Goal: Understand process/instructions

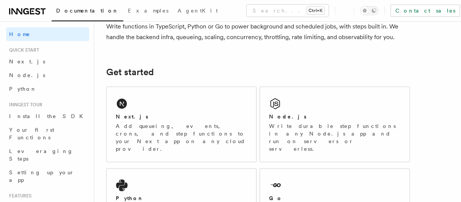
scroll to position [72, 0]
click at [192, 106] on div "Next.js Add queueing, events, crons, and step functions to your Next app on any…" at bounding box center [181, 123] width 149 height 75
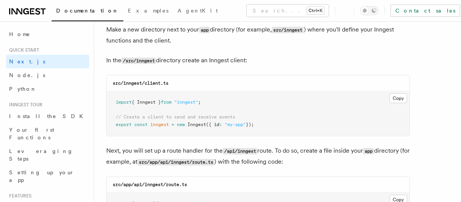
scroll to position [948, 0]
click at [394, 97] on button "Copy Copied" at bounding box center [398, 99] width 18 height 10
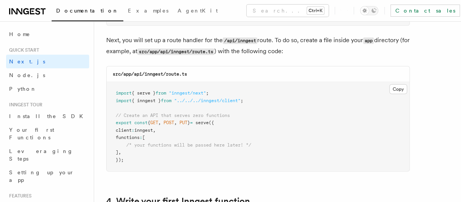
scroll to position [1060, 0]
click at [399, 86] on button "Copy Copied" at bounding box center [398, 89] width 18 height 10
click at [0, 9] on div "Documentation Examples AgentKit Search... Ctrl+K Contact sales Sign Up" at bounding box center [230, 10] width 461 height 21
